Goal: Navigation & Orientation: Find specific page/section

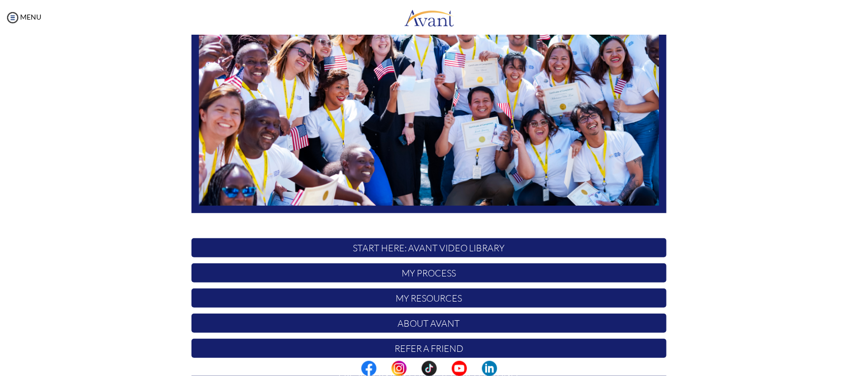
scroll to position [182, 0]
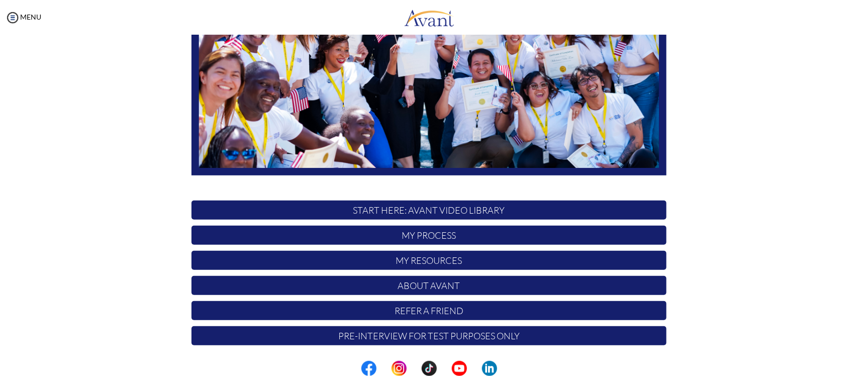
click at [441, 260] on p "My Resources" at bounding box center [429, 260] width 475 height 19
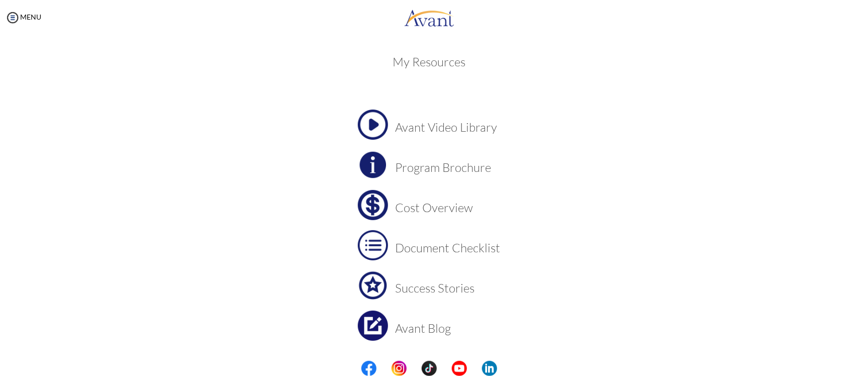
click at [464, 173] on h3 "Program Brochure" at bounding box center [448, 167] width 105 height 13
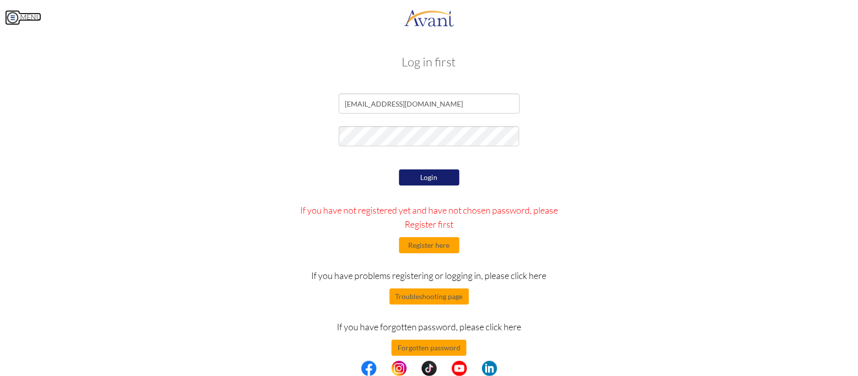
click at [11, 18] on img at bounding box center [12, 17] width 15 height 15
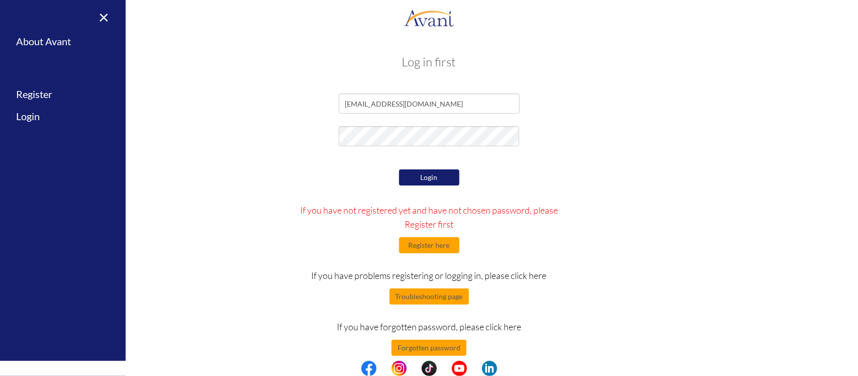
click at [439, 172] on button "Login" at bounding box center [429, 177] width 60 height 16
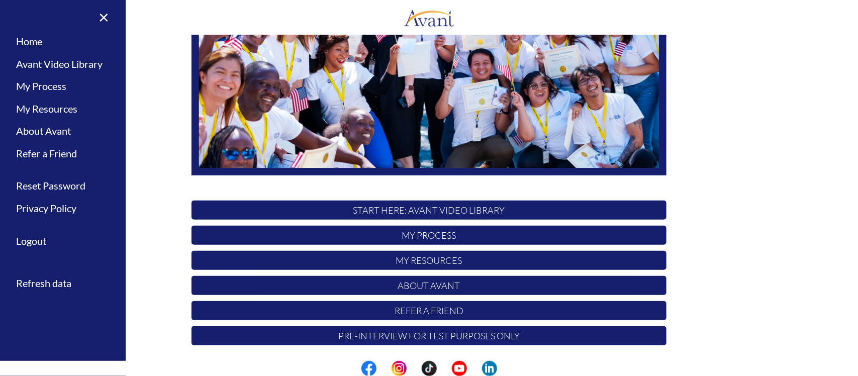
click at [440, 311] on p "Refer a Friend" at bounding box center [429, 310] width 475 height 19
click at [426, 314] on p "Refer a Friend" at bounding box center [429, 310] width 475 height 19
click at [421, 235] on p "My Process" at bounding box center [429, 235] width 475 height 19
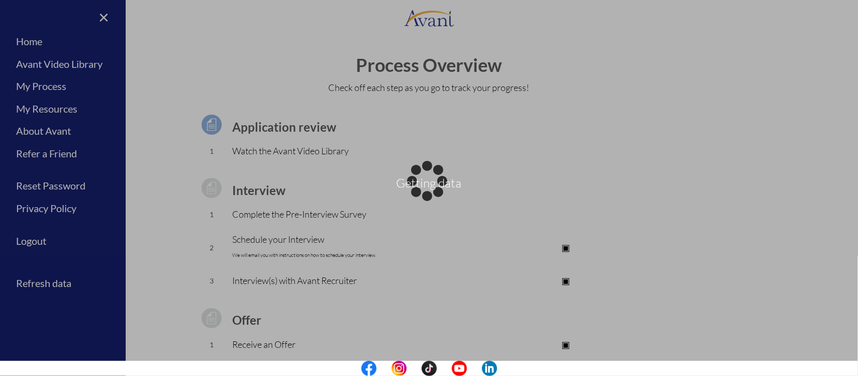
drag, startPoint x: 853, startPoint y: 67, endPoint x: 858, endPoint y: 203, distance: 135.8
click at [436, 195] on div "Getting data" at bounding box center [429, 188] width 14 height 14
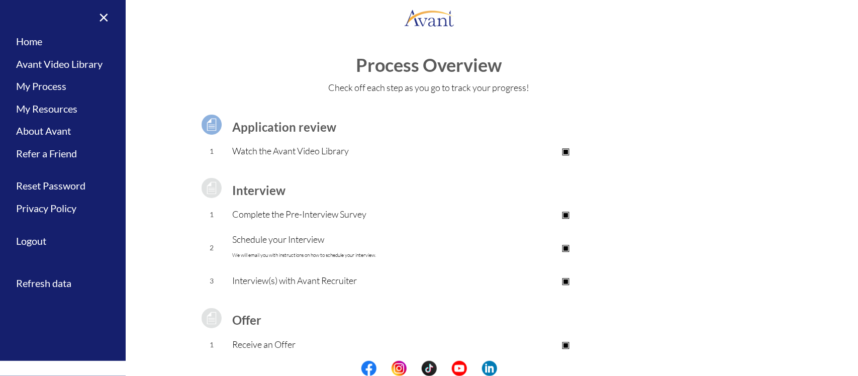
scroll to position [80, 0]
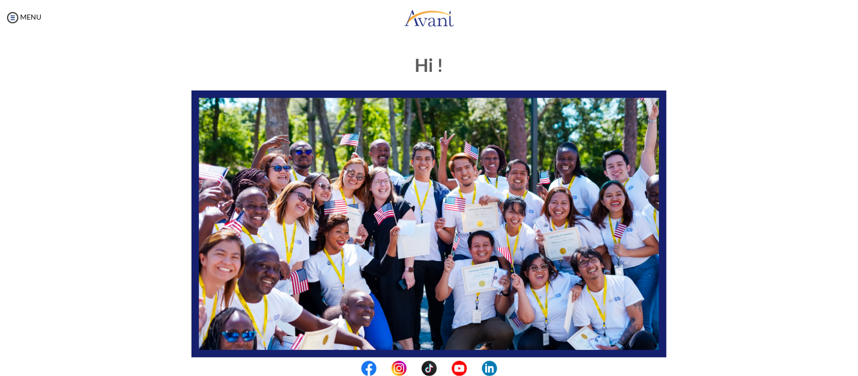
type input "[EMAIL_ADDRESS][DOMAIN_NAME]"
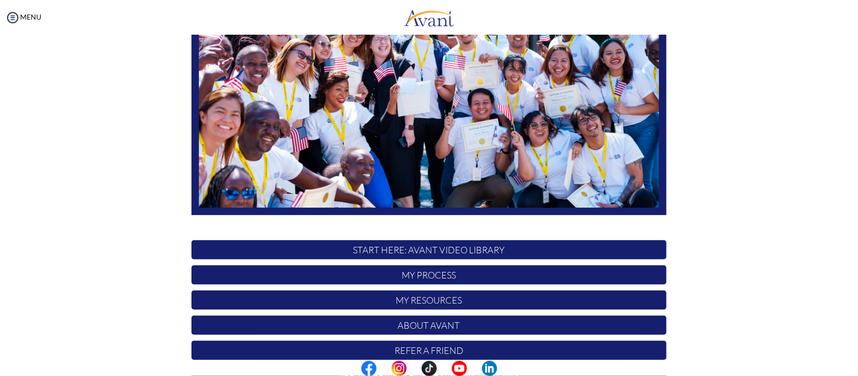
scroll to position [174, 0]
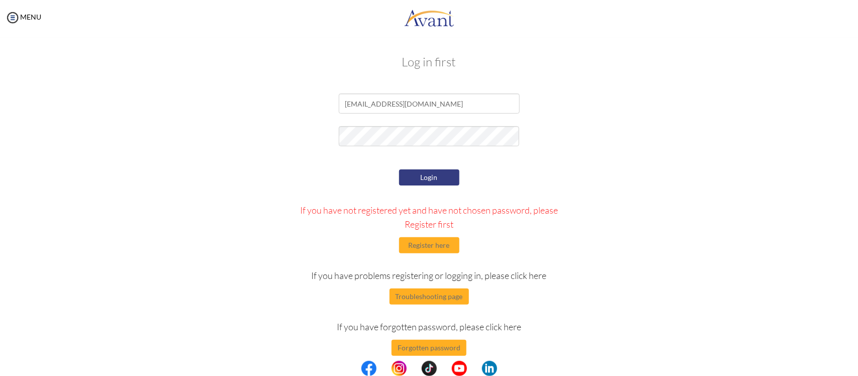
drag, startPoint x: 858, startPoint y: 200, endPoint x: 858, endPoint y: 164, distance: 35.7
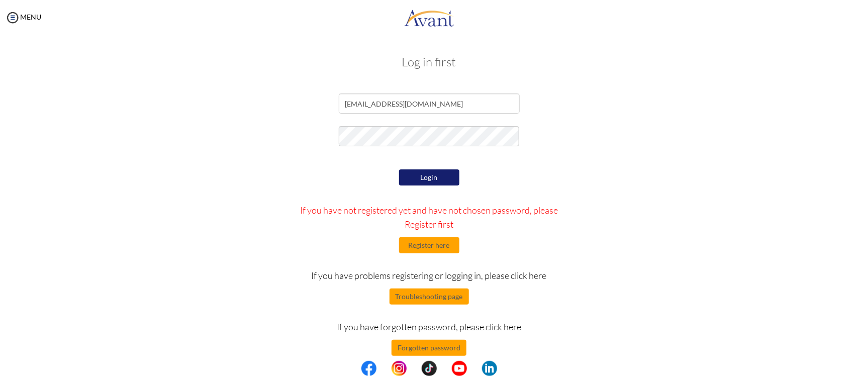
click at [430, 178] on button "Login" at bounding box center [429, 177] width 60 height 16
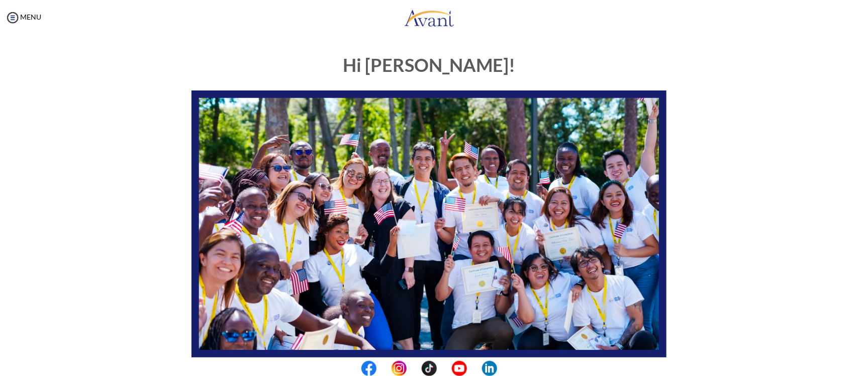
scroll to position [182, 0]
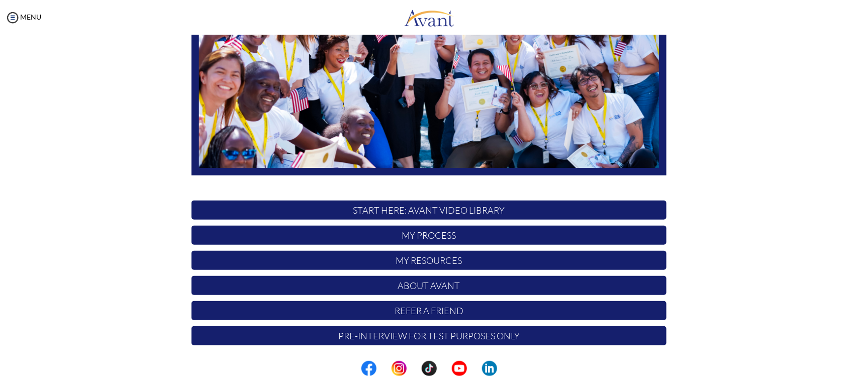
click at [451, 311] on p "Refer a Friend" at bounding box center [429, 310] width 475 height 19
